Goal: Use online tool/utility: Utilize a website feature to perform a specific function

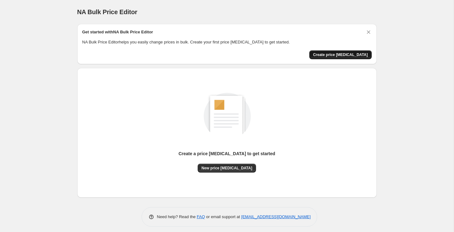
click at [332, 55] on span "Create price [MEDICAL_DATA]" at bounding box center [340, 54] width 55 height 5
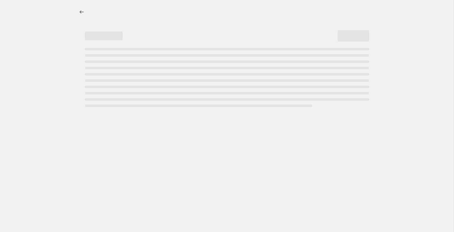
select select "percentage"
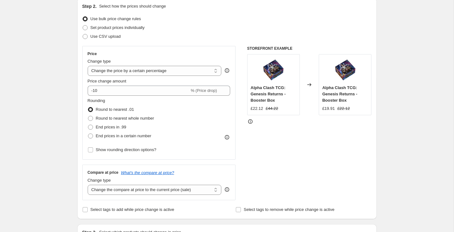
scroll to position [73, 0]
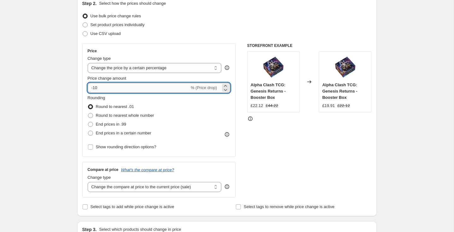
click at [143, 92] on input "-10" at bounding box center [139, 88] width 102 height 10
type input "-1"
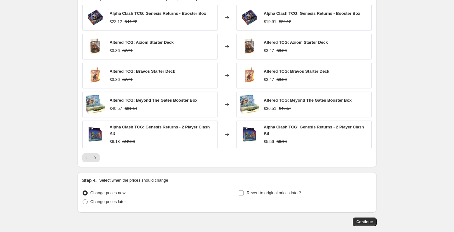
scroll to position [400, 0]
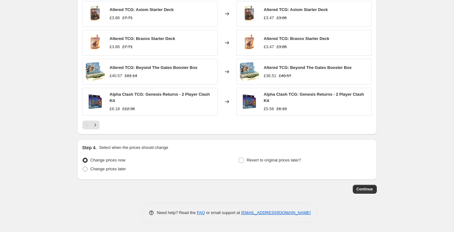
type input "-40"
click at [357, 189] on span "Continue" at bounding box center [364, 189] width 16 height 5
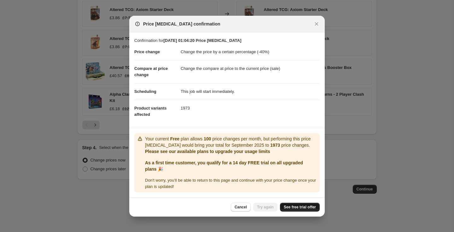
click at [292, 208] on span "See free trial offer" at bounding box center [300, 207] width 32 height 5
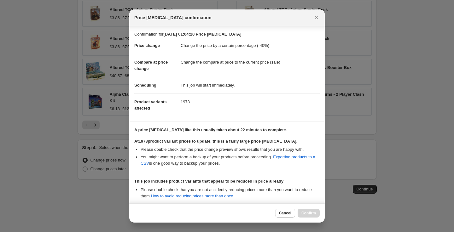
scroll to position [68, 0]
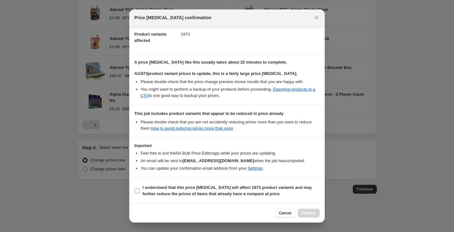
click at [138, 193] on input "I understand that this price change job will affect 1973 product variants and m…" at bounding box center [137, 190] width 5 height 5
checkbox input "true"
click at [304, 214] on span "Confirm" at bounding box center [308, 213] width 14 height 5
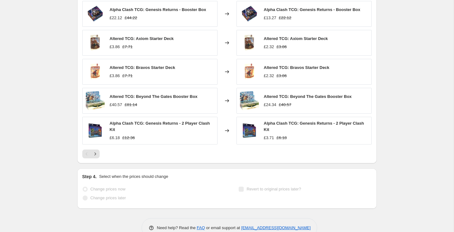
scroll to position [416, 0]
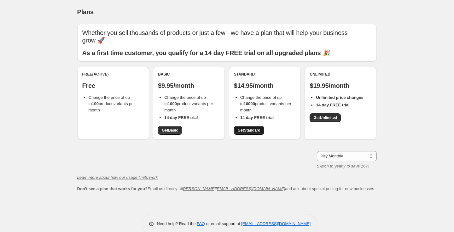
click at [257, 126] on link "Get Standard" at bounding box center [249, 130] width 30 height 9
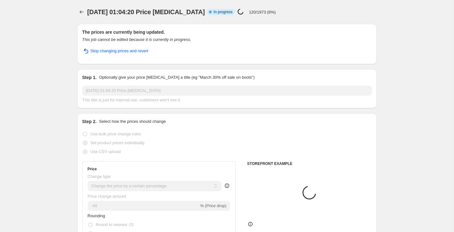
select select "percentage"
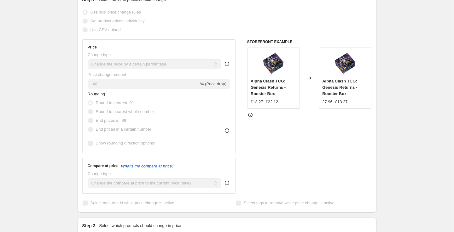
scroll to position [43, 0]
